Goal: Learn about a topic

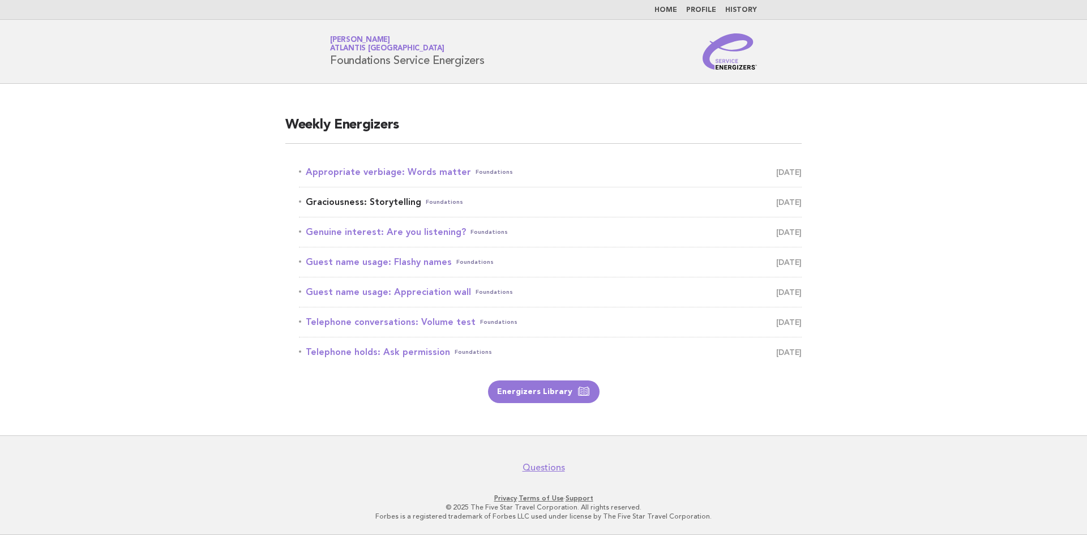
click at [361, 202] on link "Graciousness: Storytelling Foundations August 15" at bounding box center [550, 202] width 503 height 16
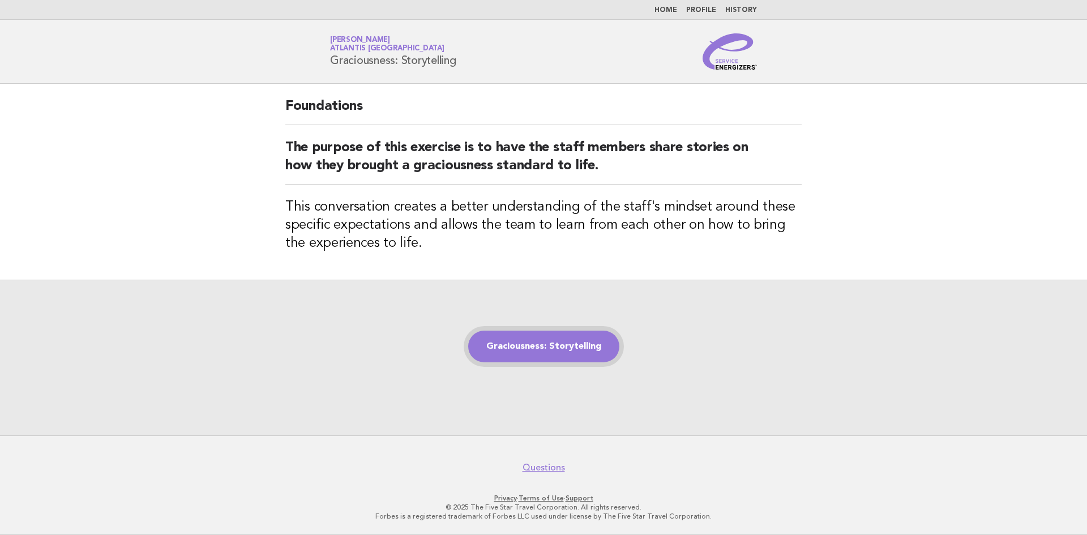
click at [564, 345] on link "Graciousness: Storytelling" at bounding box center [543, 347] width 151 height 32
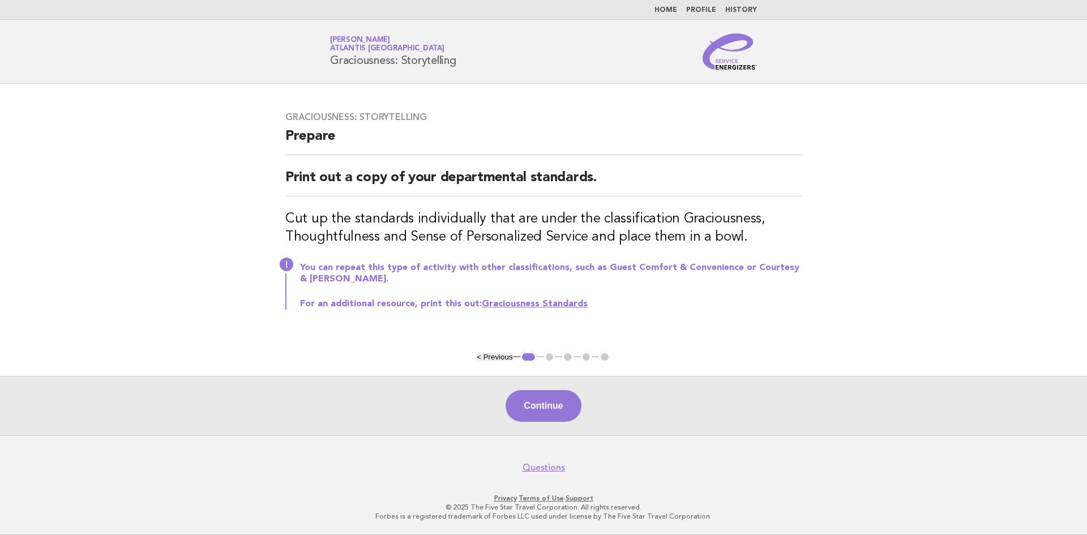
click at [546, 304] on link "Graciousness Standards" at bounding box center [535, 304] width 106 height 9
click at [551, 408] on button "Continue" at bounding box center [543, 406] width 75 height 32
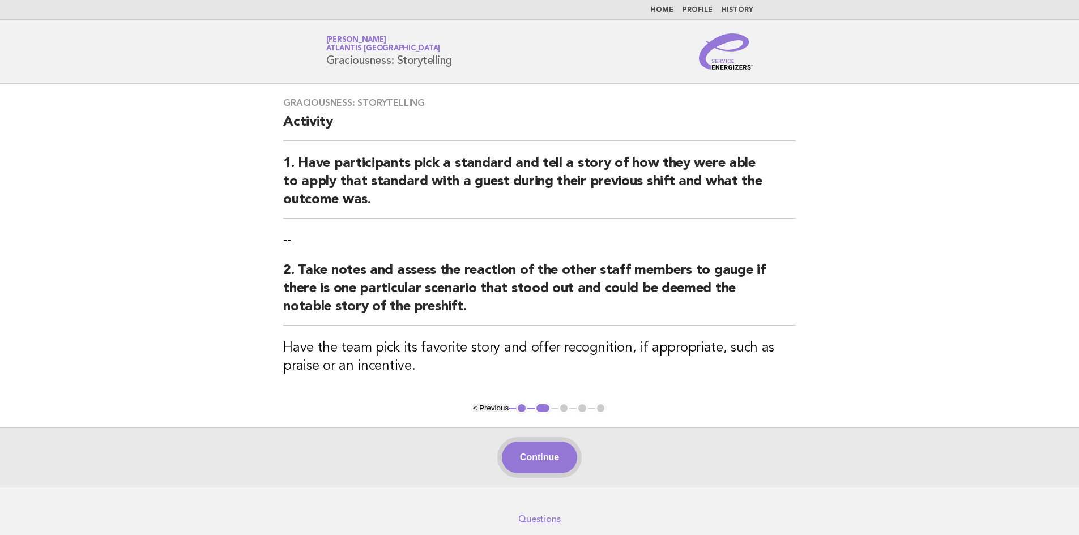
click at [538, 454] on button "Continue" at bounding box center [539, 458] width 75 height 32
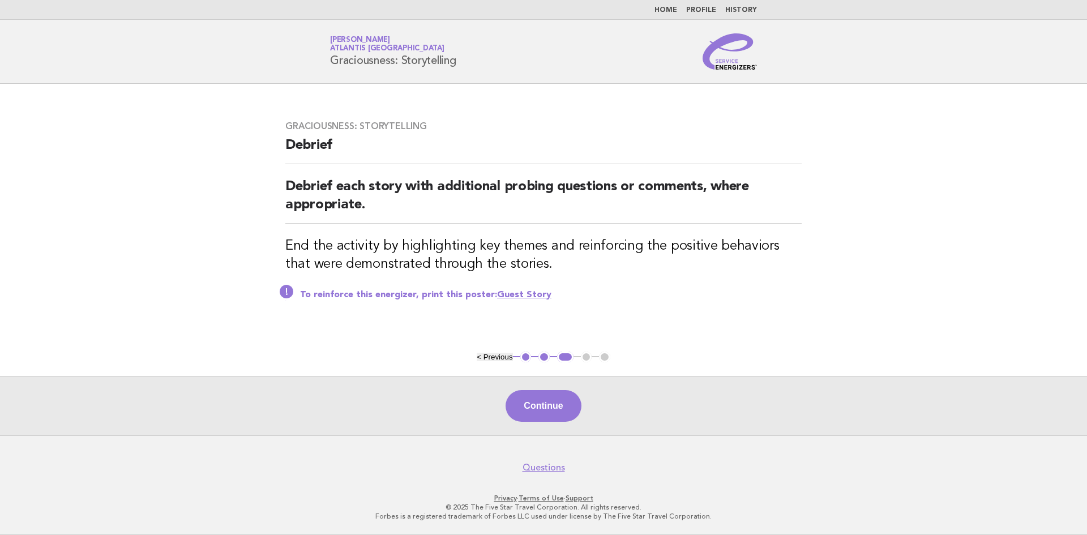
click at [667, 11] on link "Home" at bounding box center [666, 10] width 23 height 7
